Goal: Task Accomplishment & Management: Manage account settings

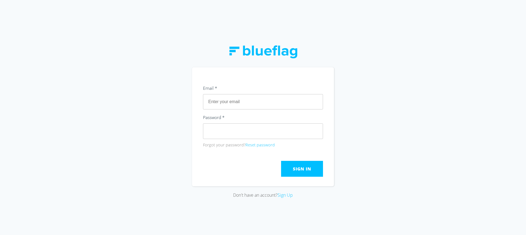
click at [220, 102] on input "text" at bounding box center [263, 101] width 120 height 15
drag, startPoint x: 225, startPoint y: 84, endPoint x: 221, endPoint y: 99, distance: 15.5
click at [224, 90] on section "Email * Password * Forgot your password? Reset password Submit Sign In" at bounding box center [263, 126] width 142 height 119
click at [221, 99] on input "text" at bounding box center [263, 101] width 120 height 15
drag, startPoint x: 236, startPoint y: 99, endPoint x: 151, endPoint y: 95, distance: 85.6
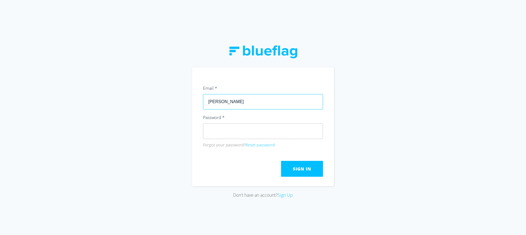
click at [157, 97] on div "Don't have an account? Sign Up" at bounding box center [263, 117] width 526 height 235
type input "[EMAIL_ADDRESS][DOMAIN_NAME]"
click at [233, 99] on input "[EMAIL_ADDRESS][DOMAIN_NAME]" at bounding box center [263, 101] width 120 height 15
click at [243, 140] on div "Password * Forgot your password? Reset password" at bounding box center [263, 131] width 120 height 34
click at [252, 144] on button "Reset password" at bounding box center [259, 145] width 29 height 6
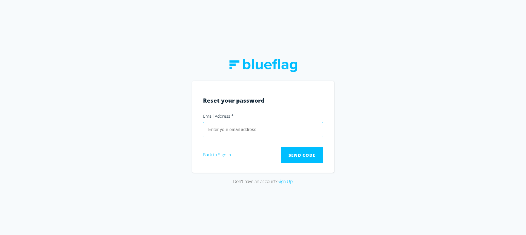
click at [232, 134] on input "email" at bounding box center [263, 129] width 120 height 15
type input "[EMAIL_ADDRESS][DOMAIN_NAME]"
click at [292, 153] on span "Send Code" at bounding box center [301, 155] width 27 height 6
